Goal: Task Accomplishment & Management: Manage account settings

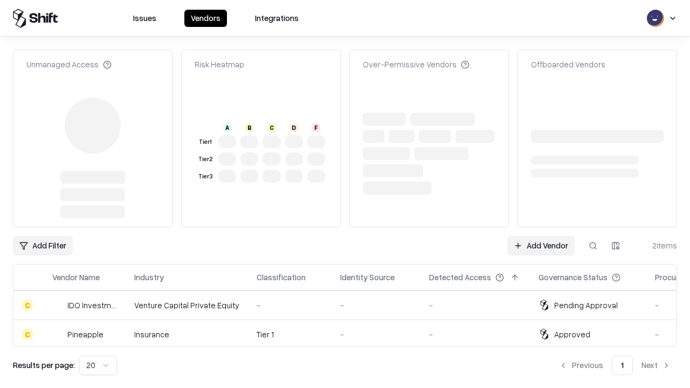
click at [540, 236] on link "Add Vendor" at bounding box center [540, 245] width 67 height 19
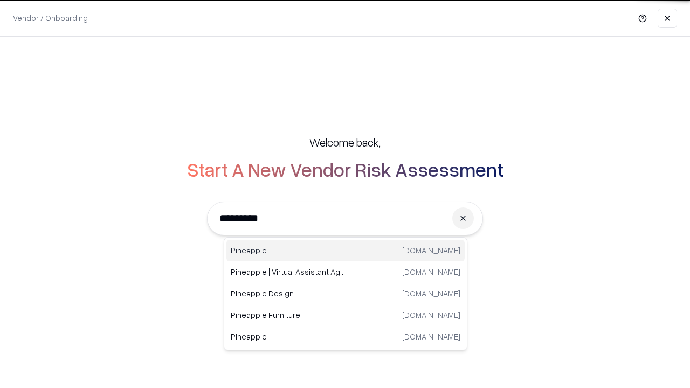
click at [345, 251] on div "Pineapple [DOMAIN_NAME]" at bounding box center [345, 251] width 238 height 22
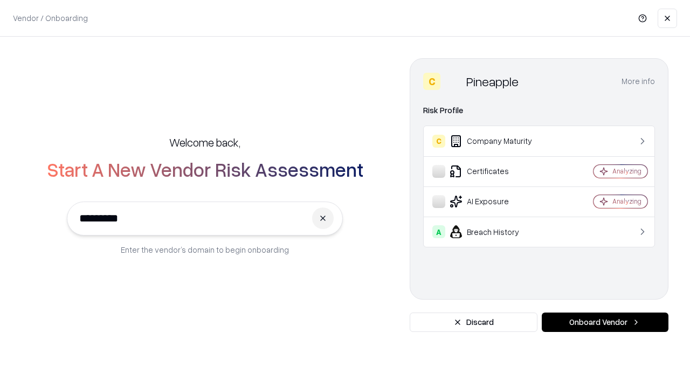
type input "*********"
click at [605, 322] on button "Onboard Vendor" at bounding box center [605, 322] width 127 height 19
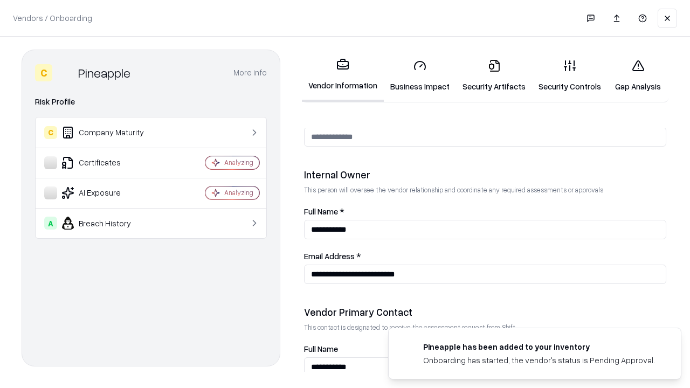
scroll to position [558, 0]
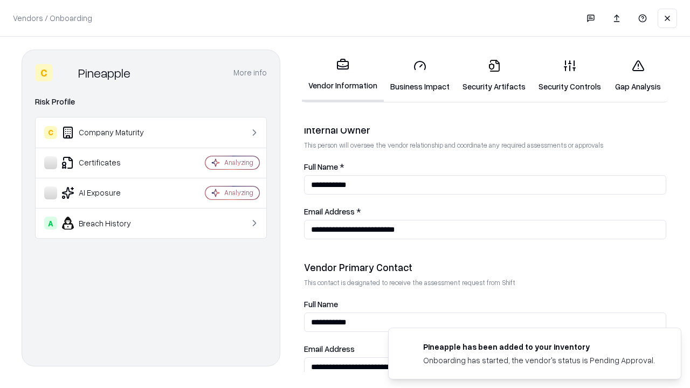
click at [637, 75] on link "Gap Analysis" at bounding box center [637, 76] width 61 height 50
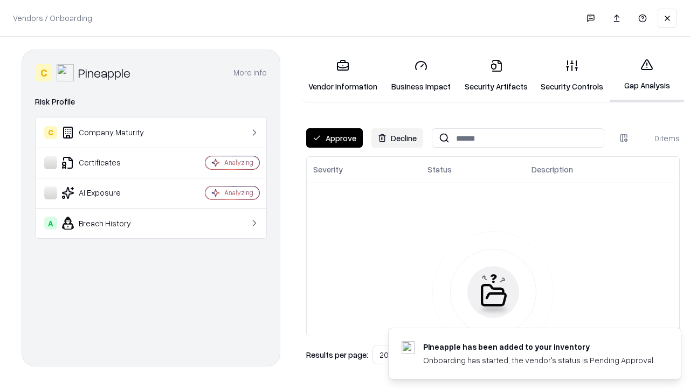
click at [334, 138] on button "Approve" at bounding box center [334, 137] width 57 height 19
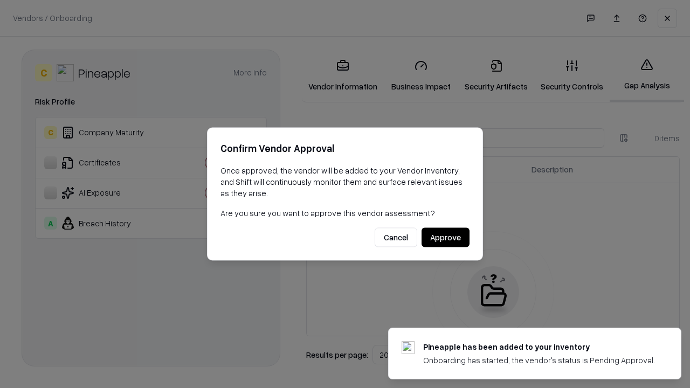
click at [445, 237] on button "Approve" at bounding box center [445, 237] width 48 height 19
